Goal: Information Seeking & Learning: Learn about a topic

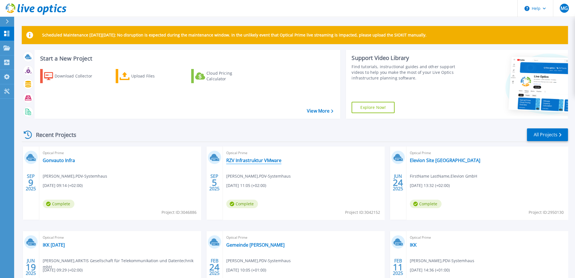
click at [247, 159] on link "RZV Infrastruktur VMware" at bounding box center [253, 161] width 55 height 6
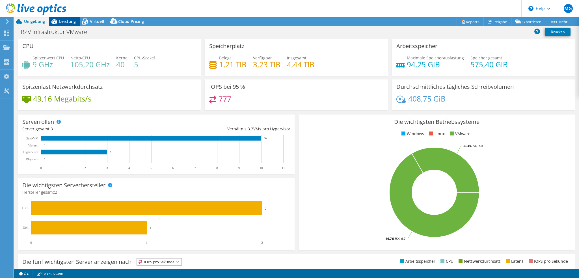
click at [66, 23] on div "Leistung" at bounding box center [64, 21] width 31 height 9
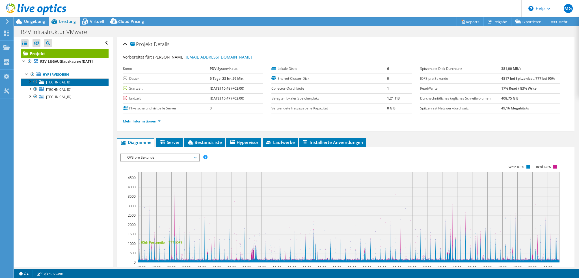
click at [63, 82] on span "[TECHNICAL_ID]" at bounding box center [58, 82] width 25 height 5
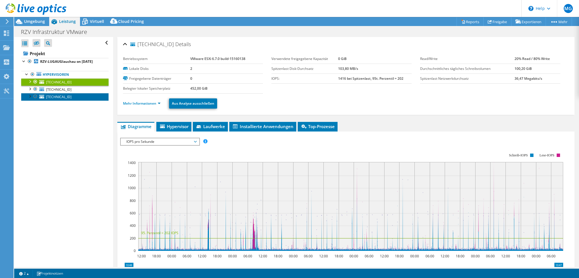
click at [62, 98] on span "[TECHNICAL_ID]" at bounding box center [58, 96] width 25 height 5
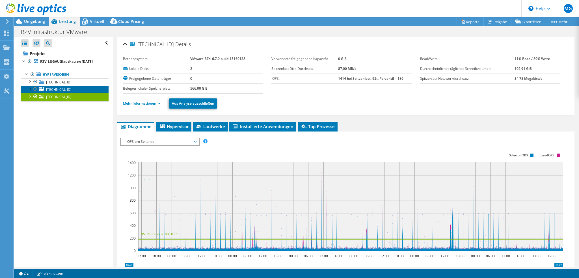
click at [61, 91] on span "[TECHNICAL_ID]" at bounding box center [58, 89] width 25 height 5
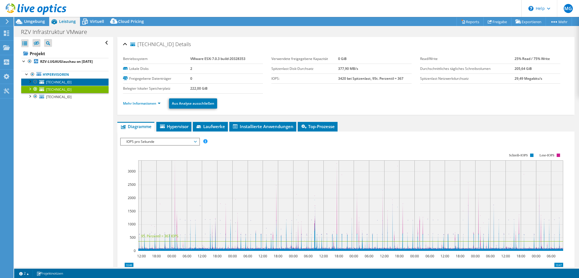
click at [59, 81] on span "[TECHNICAL_ID]" at bounding box center [58, 82] width 25 height 5
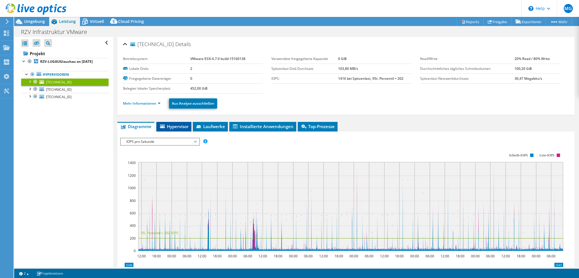
click at [178, 124] on span "Hypervisor" at bounding box center [173, 127] width 29 height 6
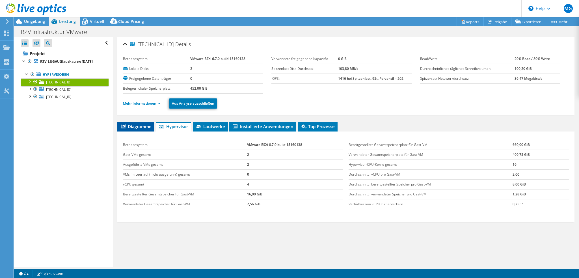
click at [141, 126] on span "Diagramme" at bounding box center [135, 127] width 31 height 6
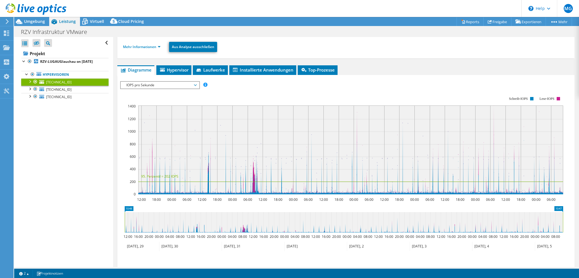
scroll to position [28, 0]
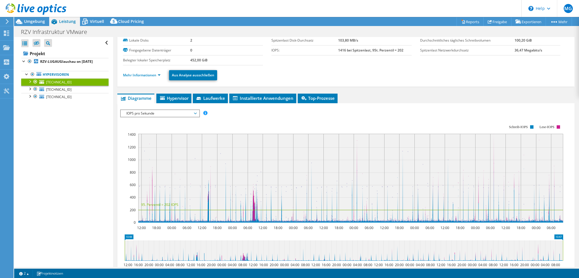
click at [174, 113] on span "IOPS pro Sekunde" at bounding box center [160, 113] width 73 height 7
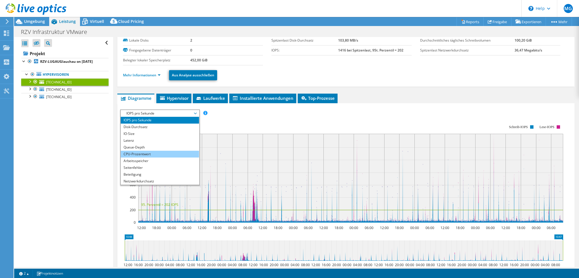
click at [166, 152] on li "CPU-Prozentwert" at bounding box center [160, 154] width 78 height 7
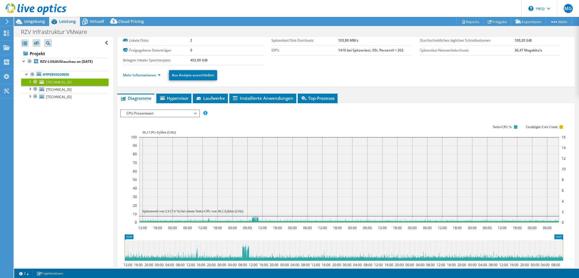
click at [191, 113] on span "CPU-Prozentwert" at bounding box center [160, 113] width 73 height 7
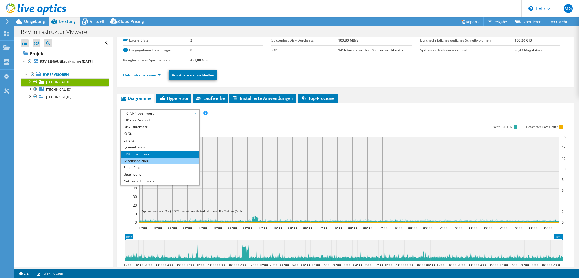
click at [159, 160] on li "Arbeitsspeicher" at bounding box center [160, 161] width 78 height 7
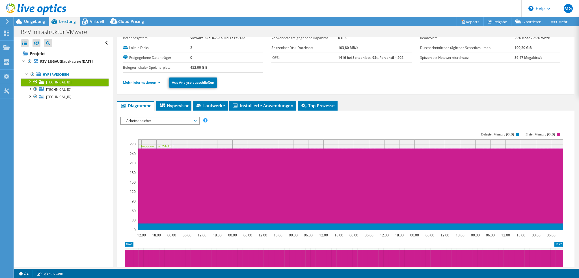
scroll to position [0, 0]
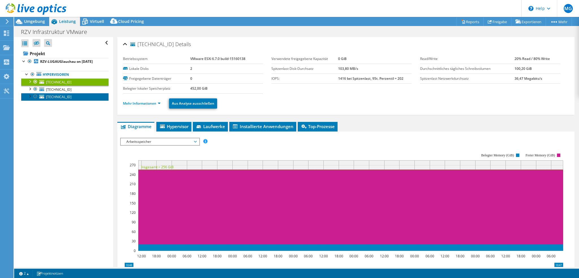
click at [68, 98] on span "[TECHNICAL_ID]" at bounding box center [58, 96] width 25 height 5
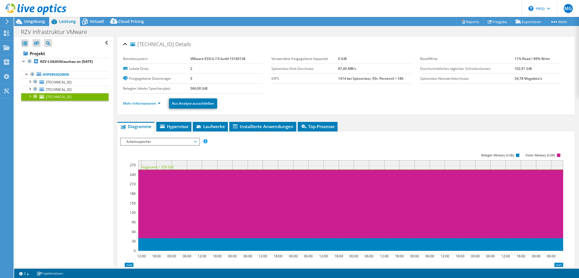
click at [142, 99] on ul "Mehr Informationen Aus Analyse ausschließen" at bounding box center [346, 103] width 446 height 12
click at [142, 102] on link "Mehr Informationen" at bounding box center [142, 103] width 38 height 5
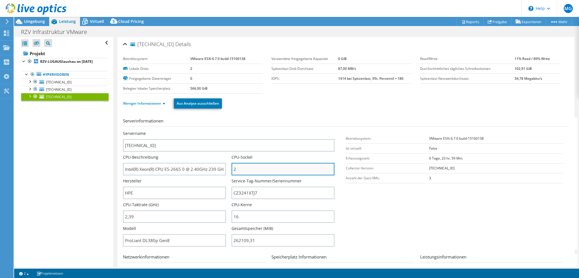
drag, startPoint x: 237, startPoint y: 168, endPoint x: 232, endPoint y: 168, distance: 5.1
click at [232, 168] on input "2" at bounding box center [283, 169] width 103 height 12
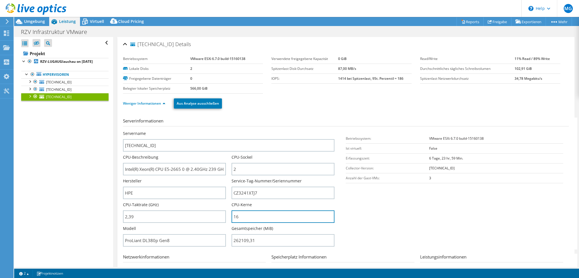
drag, startPoint x: 241, startPoint y: 215, endPoint x: 228, endPoint y: 215, distance: 12.7
click at [228, 131] on div "Servername [TECHNICAL_ID] CPU-Beschreibung Intel(R) Xeon(R) CPU E5-2665 0 @ 2.4…" at bounding box center [231, 131] width 217 height 0
